Goal: Task Accomplishment & Management: Manage account settings

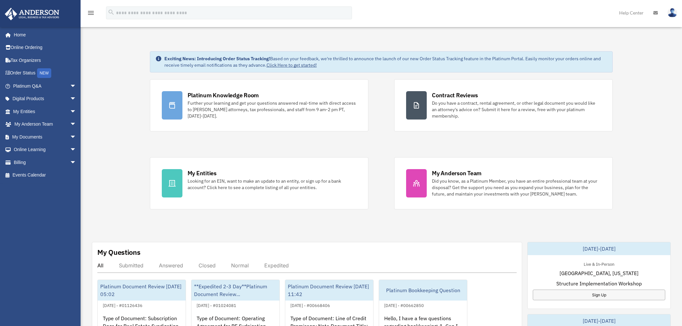
scroll to position [41, 0]
click at [33, 134] on link "My Documents arrow_drop_down" at bounding box center [46, 137] width 82 height 13
click at [70, 136] on span "arrow_drop_down" at bounding box center [76, 137] width 13 height 13
click at [37, 149] on link "Box" at bounding box center [47, 149] width 77 height 13
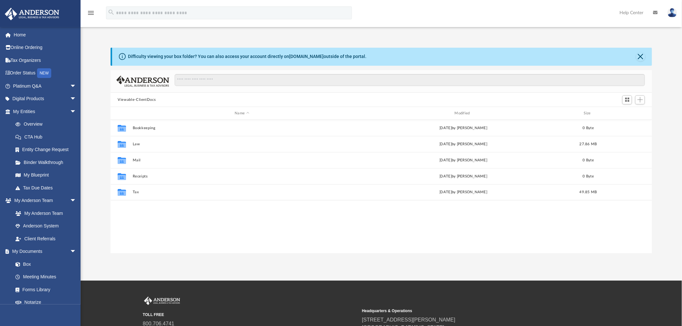
scroll to position [141, 536]
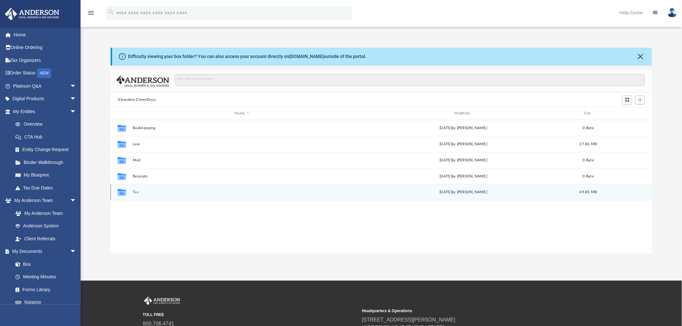
click at [136, 193] on button "Tax" at bounding box center [242, 192] width 219 height 4
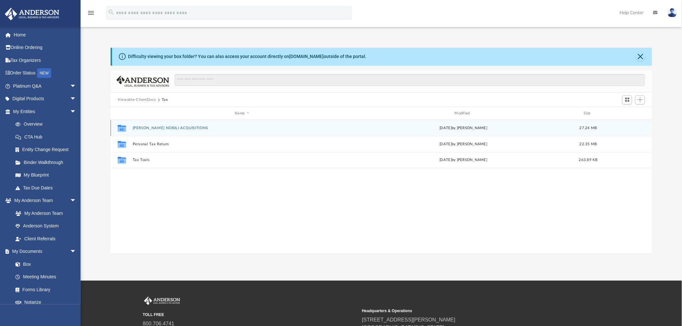
click at [156, 129] on button "CAVALIERI NOBILI ACQUISITIONS" at bounding box center [242, 128] width 219 height 4
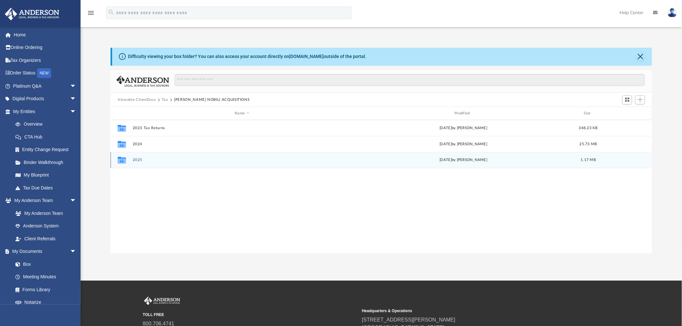
click at [140, 161] on button "2025" at bounding box center [242, 160] width 219 height 4
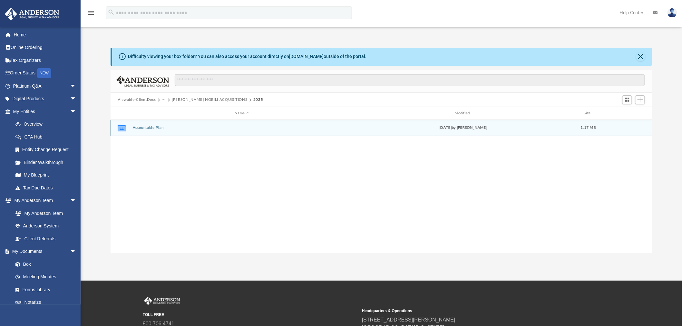
click at [157, 126] on button "Accountable Plan" at bounding box center [242, 128] width 219 height 4
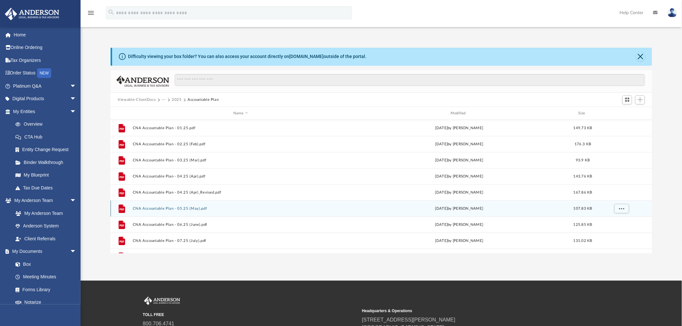
scroll to position [11, 0]
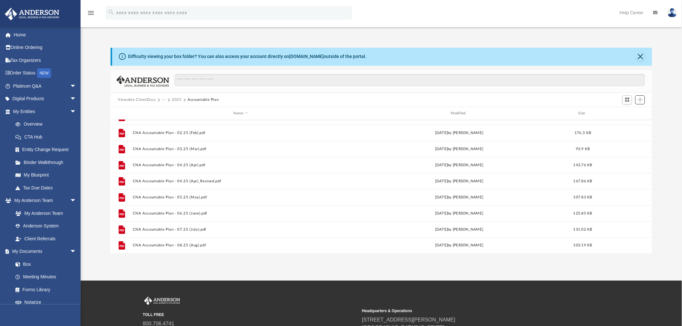
drag, startPoint x: 644, startPoint y: 101, endPoint x: 684, endPoint y: 115, distance: 42.4
click at [644, 101] on button "Add" at bounding box center [640, 99] width 10 height 9
click at [627, 111] on li "Upload" at bounding box center [631, 113] width 21 height 7
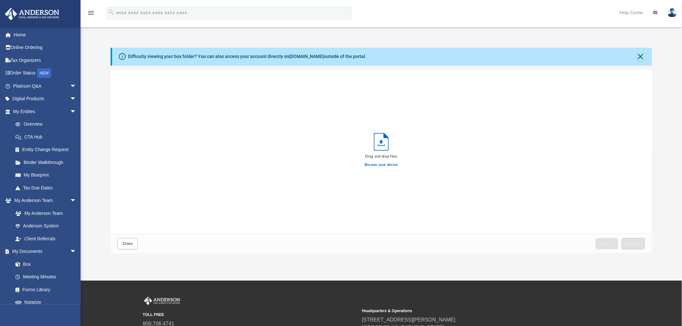
scroll to position [158, 536]
click at [632, 240] on button "Upload" at bounding box center [633, 243] width 23 height 11
click at [589, 105] on div "Success! Your files have been uploaded. Select More Files" at bounding box center [381, 152] width 541 height 164
click at [639, 55] on button "Close" at bounding box center [640, 56] width 9 height 9
